Goal: Navigation & Orientation: Find specific page/section

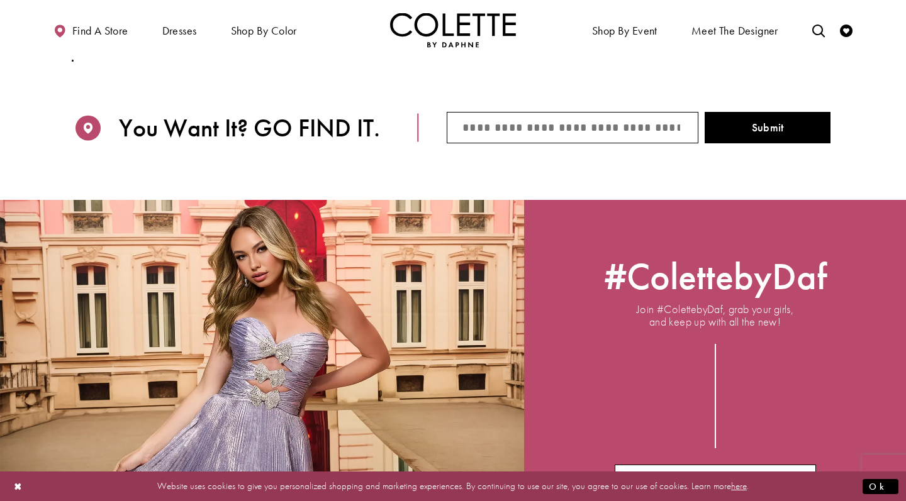
scroll to position [1693, 0]
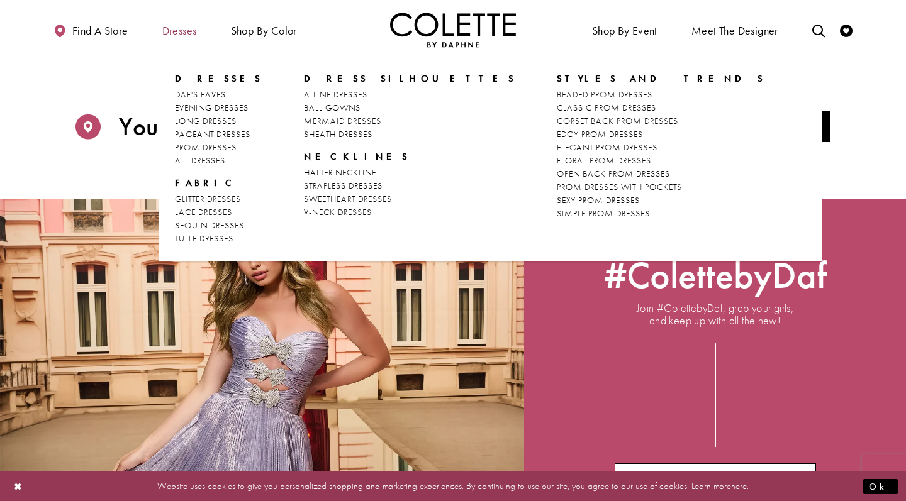
click at [167, 30] on span "Dresses" at bounding box center [179, 31] width 35 height 13
click at [184, 25] on span "Dresses" at bounding box center [179, 31] width 35 height 13
click at [184, 26] on span "Dresses" at bounding box center [179, 31] width 35 height 13
click at [193, 37] on span "Dresses" at bounding box center [179, 31] width 35 height 13
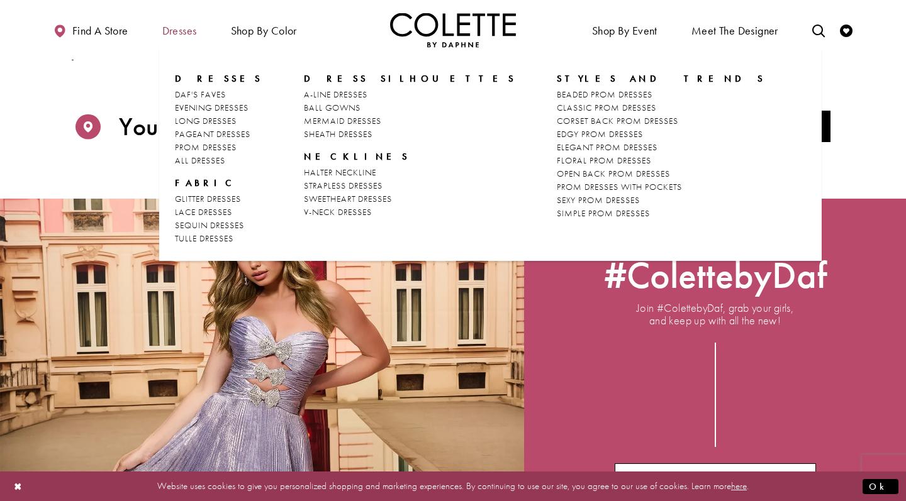
click at [189, 32] on span "Dresses" at bounding box center [179, 31] width 35 height 13
click at [193, 164] on span "ALL DRESSES" at bounding box center [200, 160] width 50 height 11
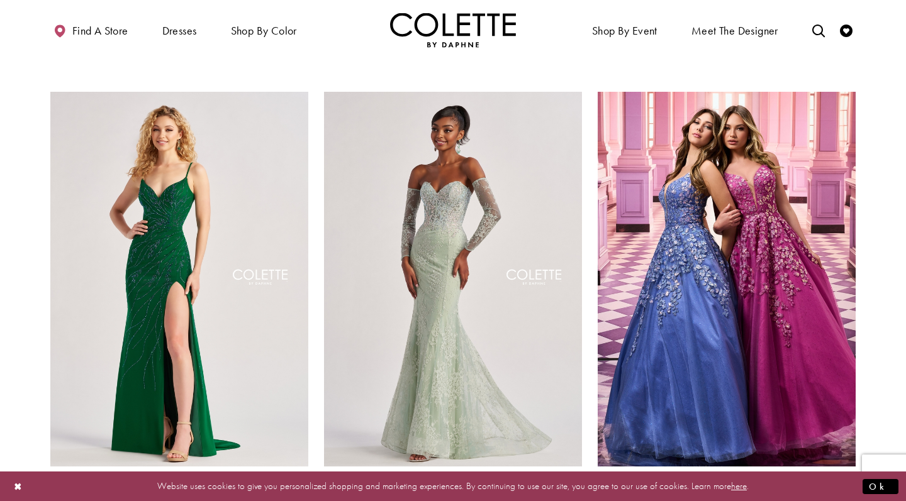
scroll to position [971, 0]
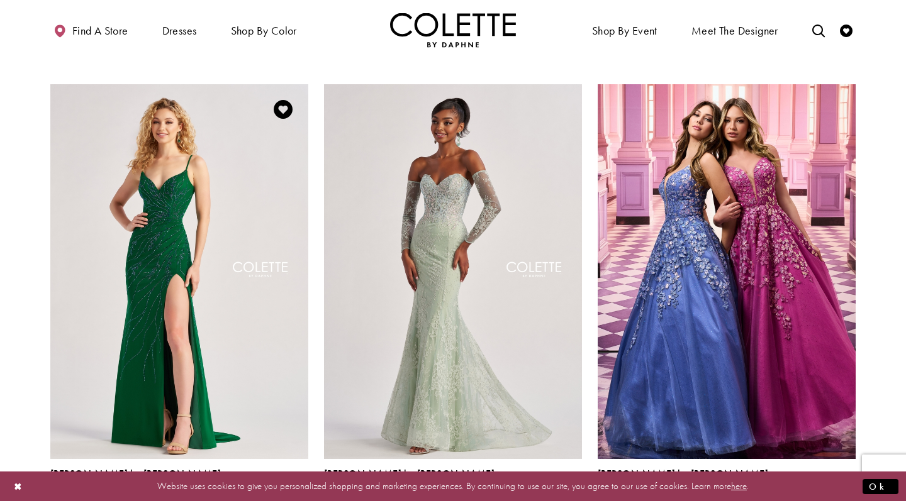
click at [302, 495] on span "Product List" at bounding box center [300, 502] width 15 height 15
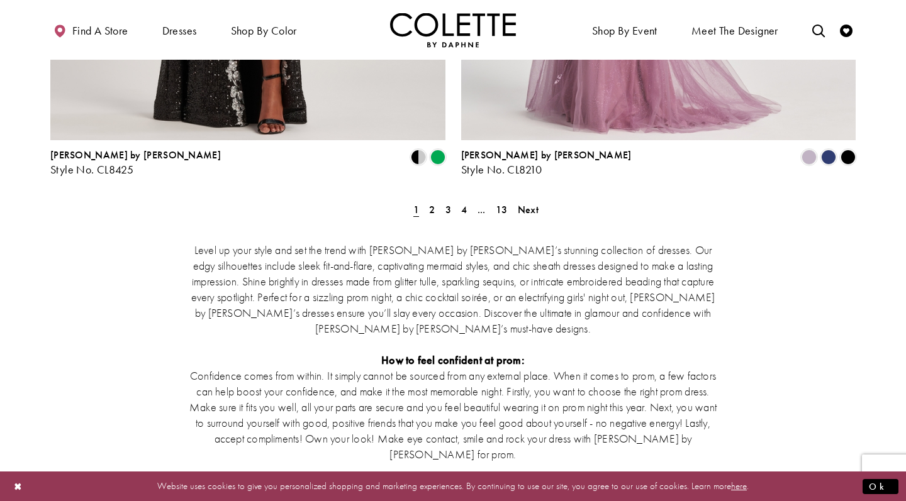
scroll to position [2300, 0]
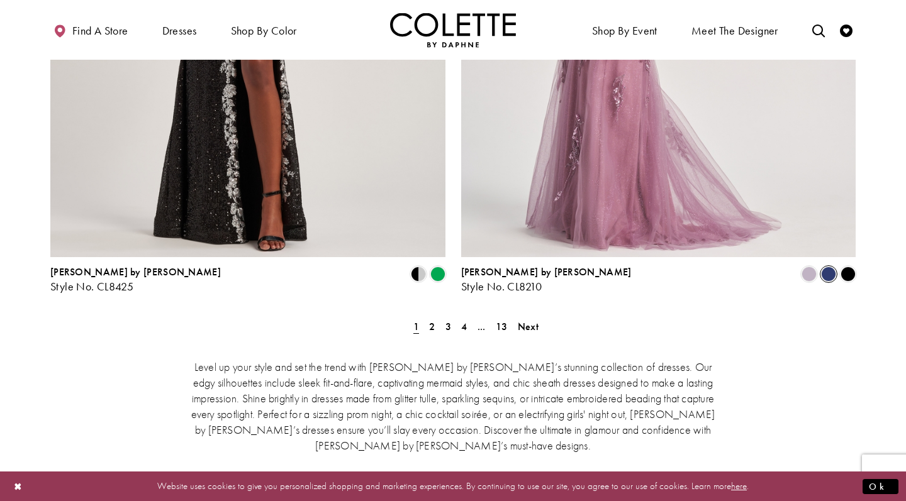
click at [825, 267] on span "Product List" at bounding box center [828, 274] width 15 height 15
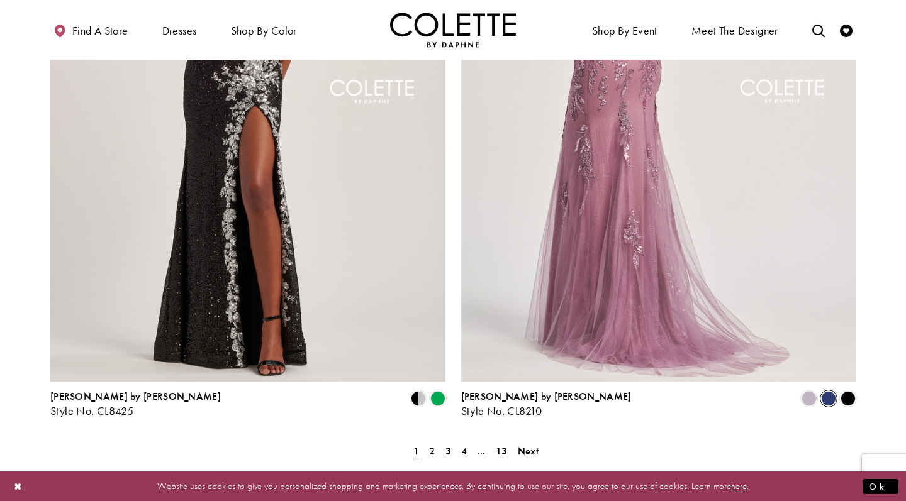
scroll to position [2249, 0]
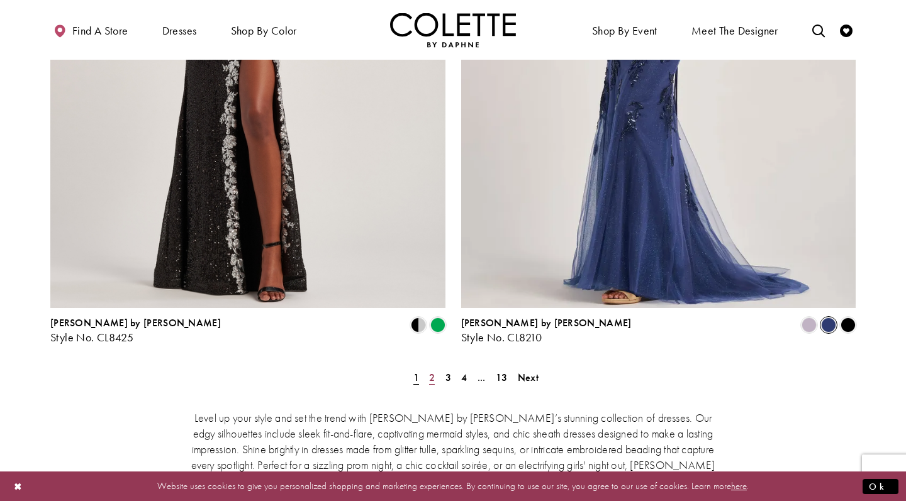
click at [433, 371] on span "2" at bounding box center [432, 377] width 6 height 13
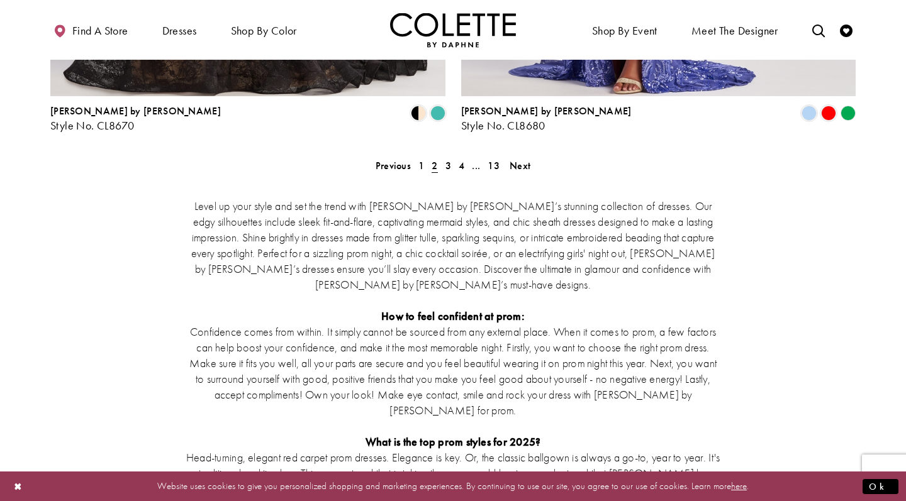
scroll to position [2466, 1]
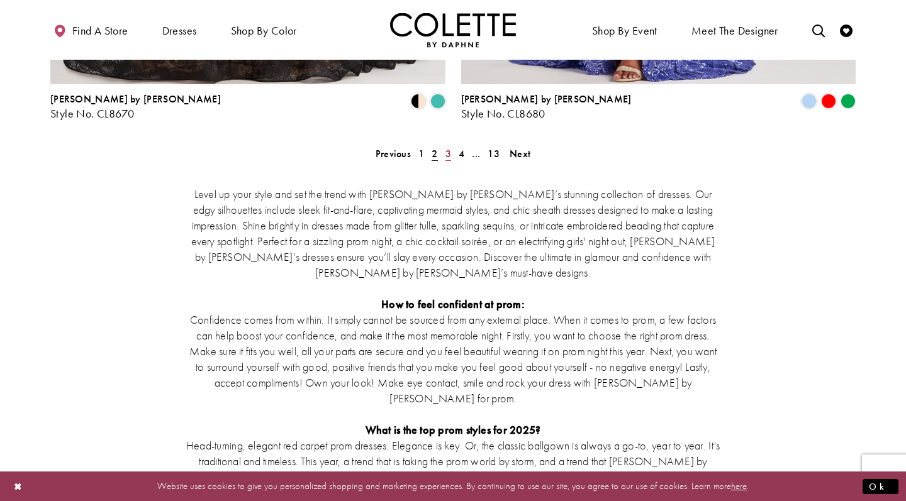
click at [447, 147] on span "3" at bounding box center [448, 153] width 6 height 13
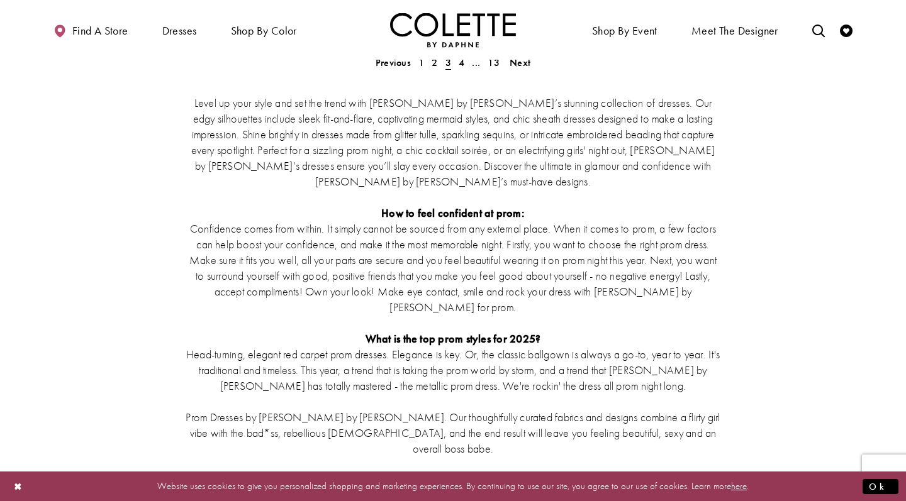
scroll to position [2453, 0]
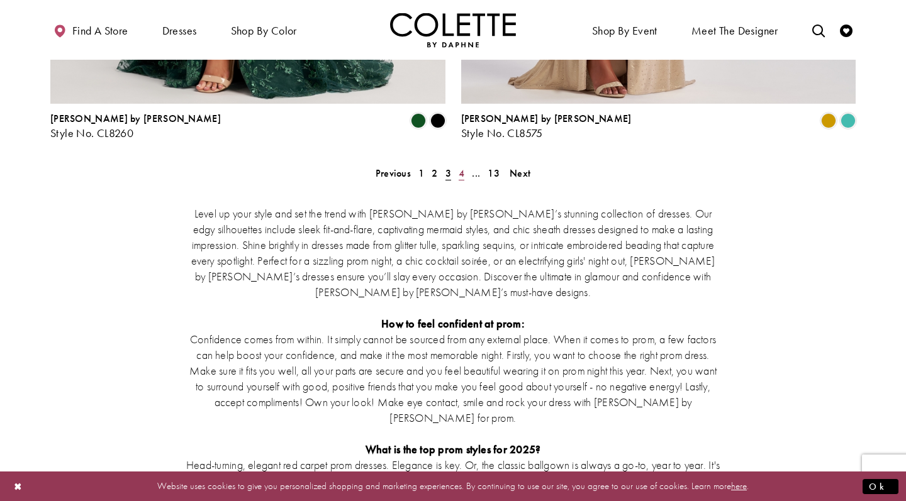
click at [462, 167] on span "4" at bounding box center [462, 173] width 6 height 13
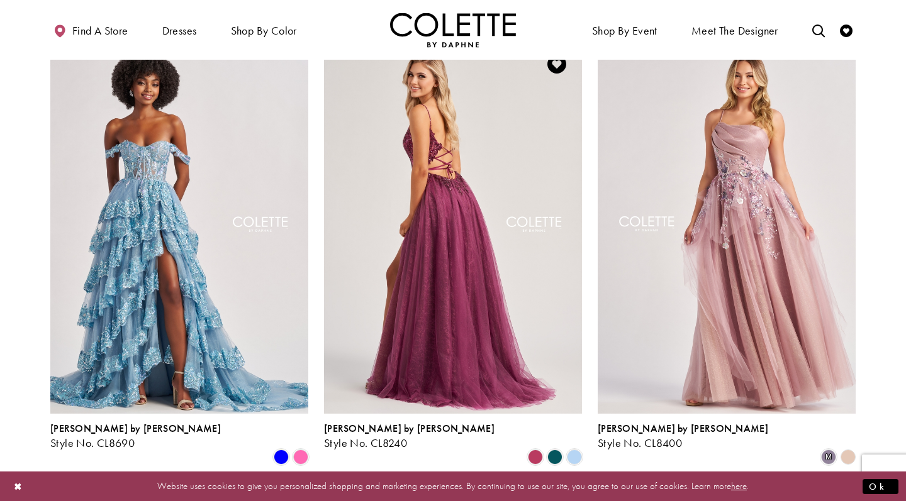
scroll to position [1018, 0]
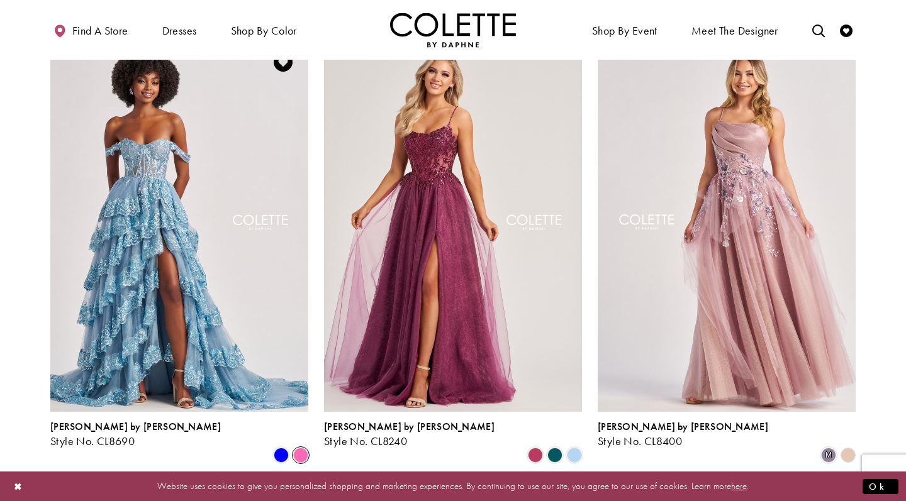
click at [294, 448] on span "Product List" at bounding box center [300, 455] width 15 height 15
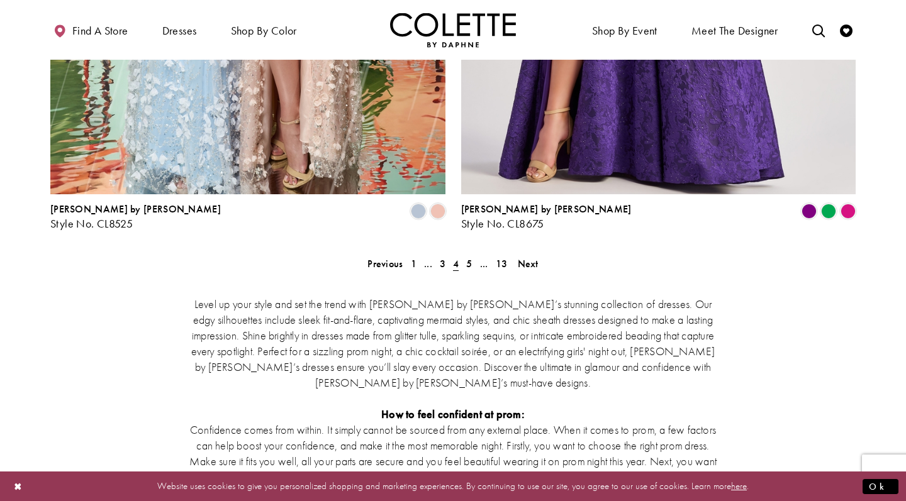
scroll to position [2358, 0]
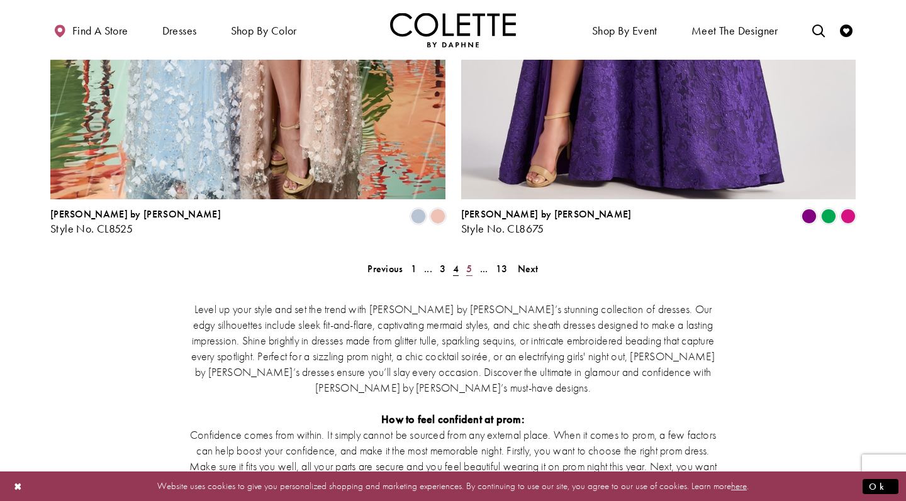
click at [466, 262] on span "5" at bounding box center [469, 268] width 6 height 13
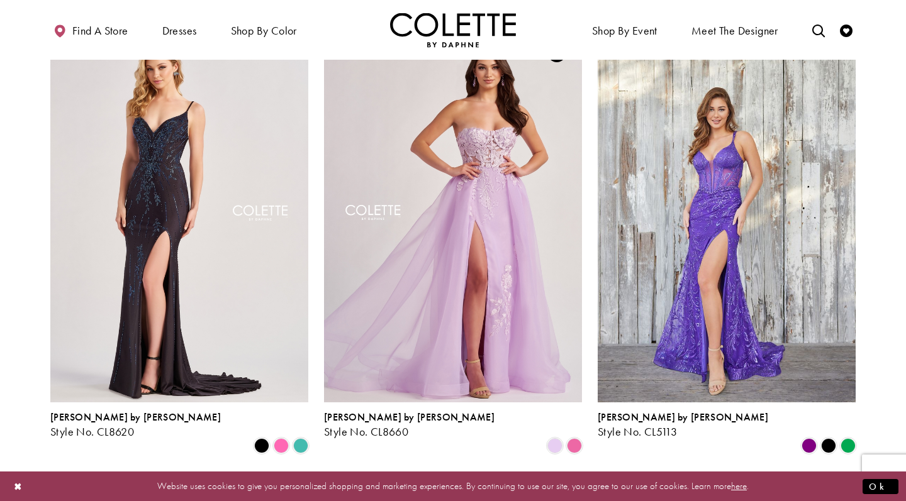
scroll to position [101, 0]
